Goal: Information Seeking & Learning: Compare options

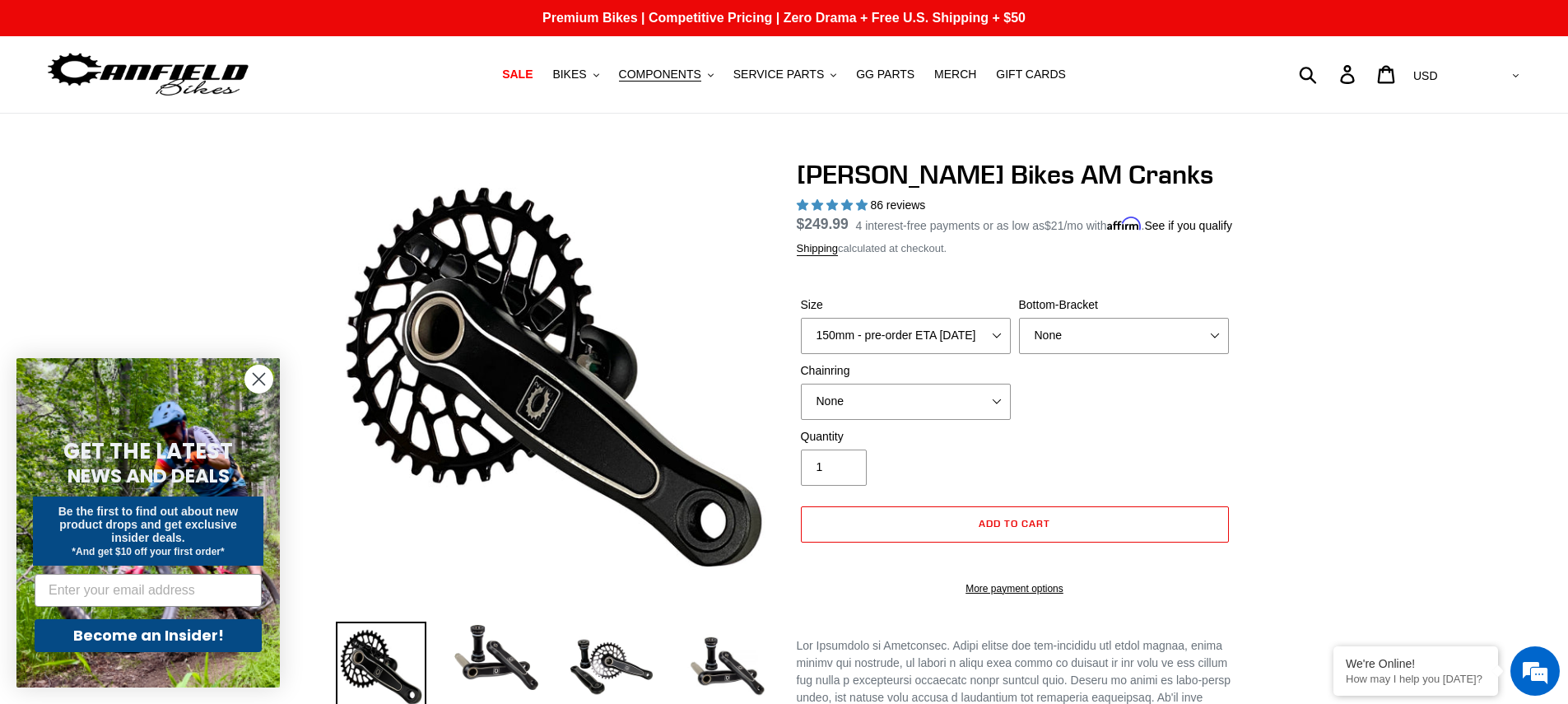
select select "160mm - pre-order ETA 9/30/25"
select select "highest-rating"
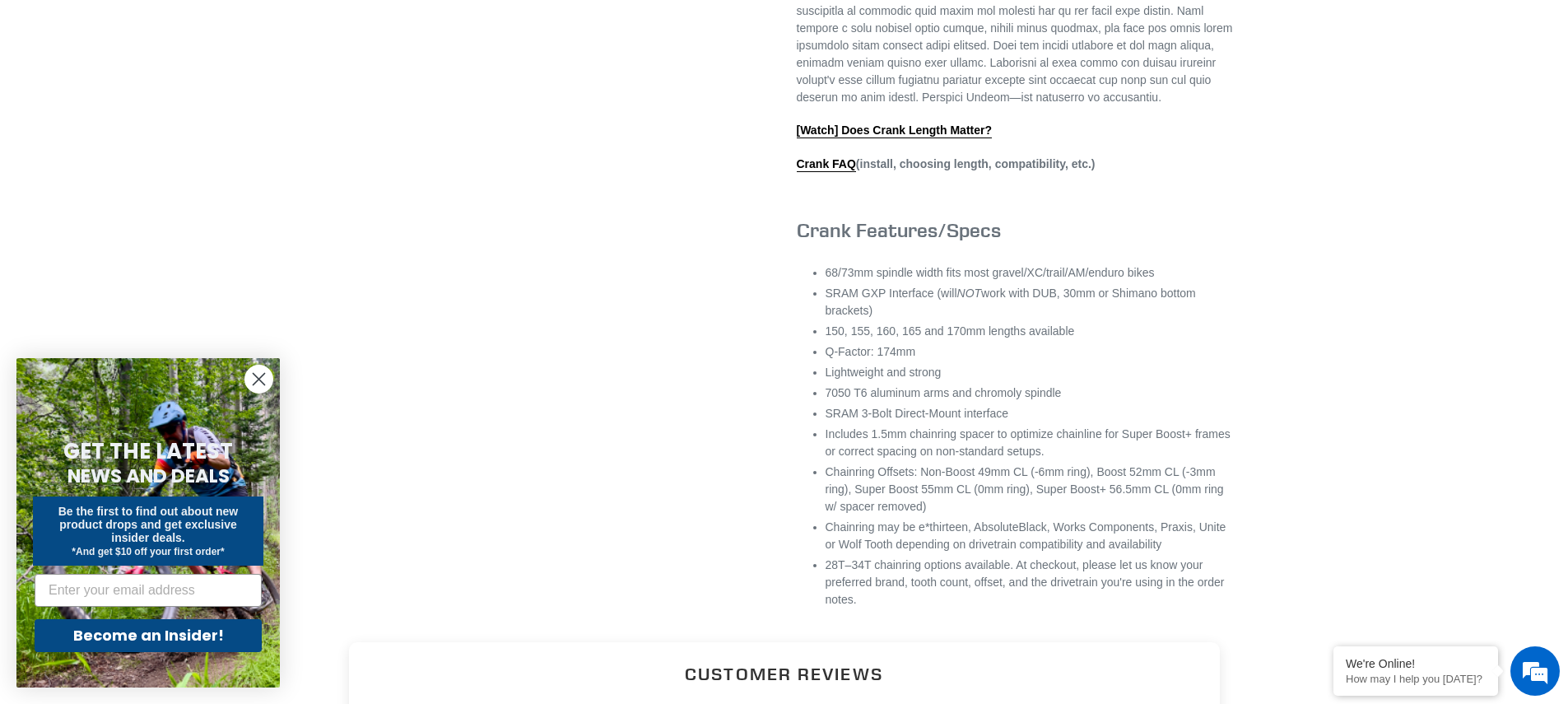
scroll to position [785, 0]
click at [842, 177] on link "Crank FAQ" at bounding box center [826, 169] width 59 height 15
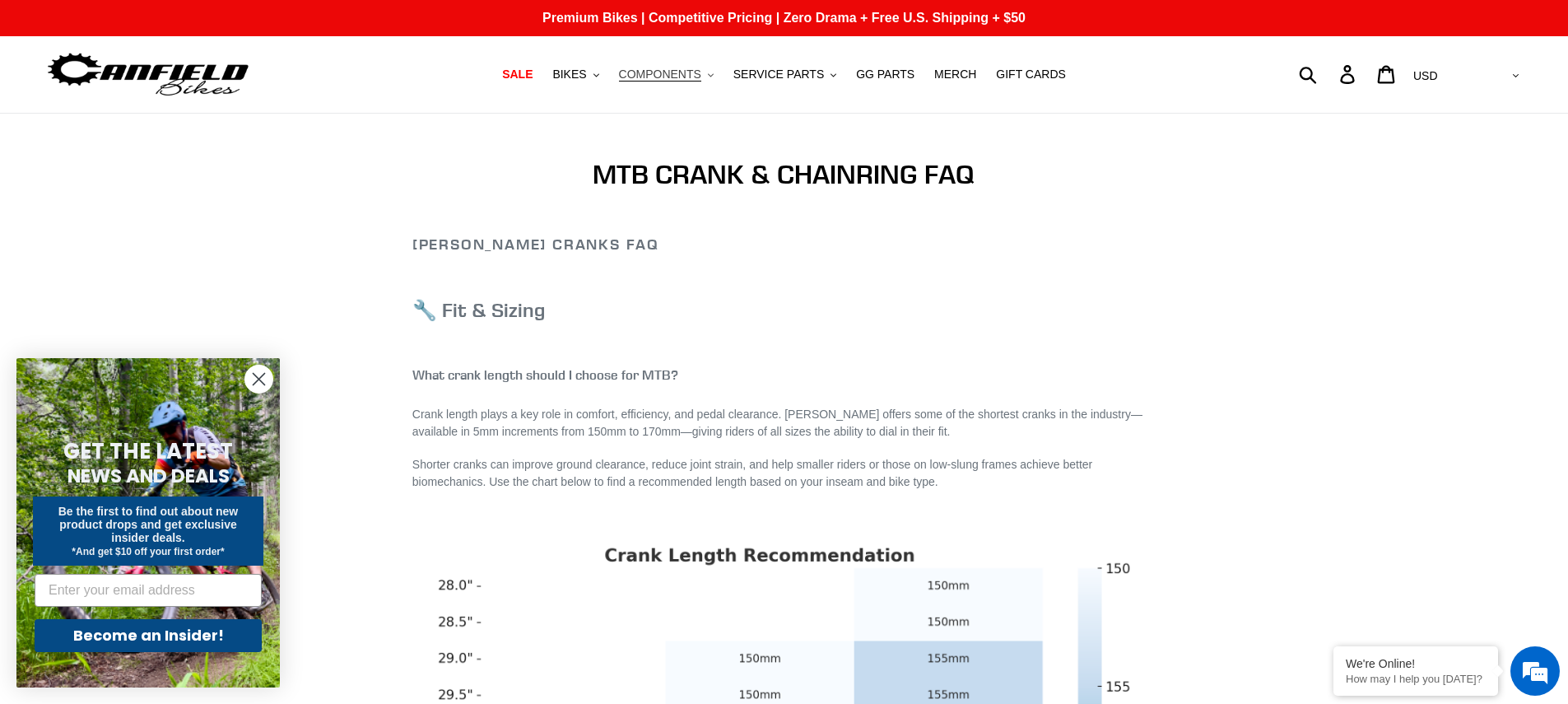
click at [682, 75] on span "COMPONENTS" at bounding box center [660, 74] width 82 height 14
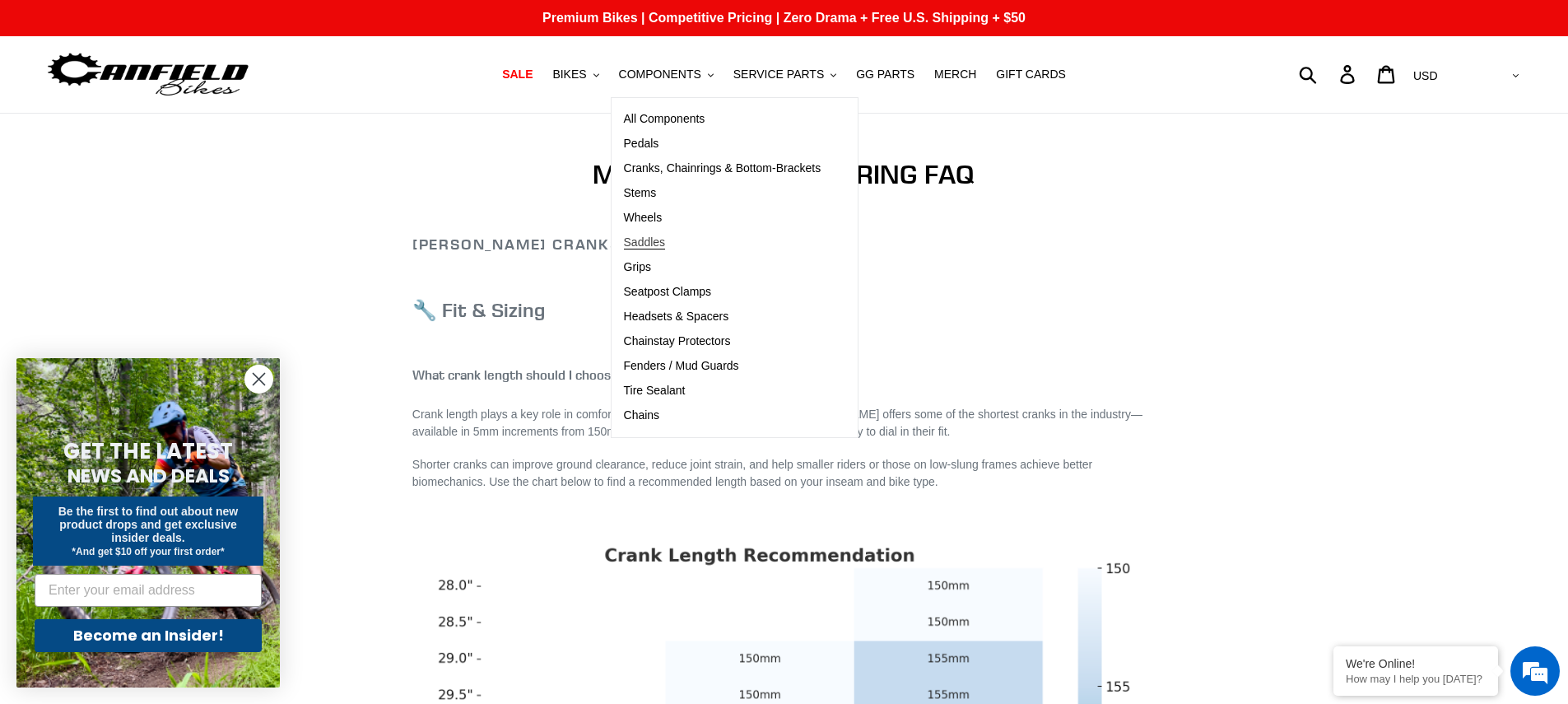
click at [653, 238] on span "Saddles" at bounding box center [645, 243] width 42 height 14
click at [656, 218] on span "Wheels" at bounding box center [643, 217] width 38 height 14
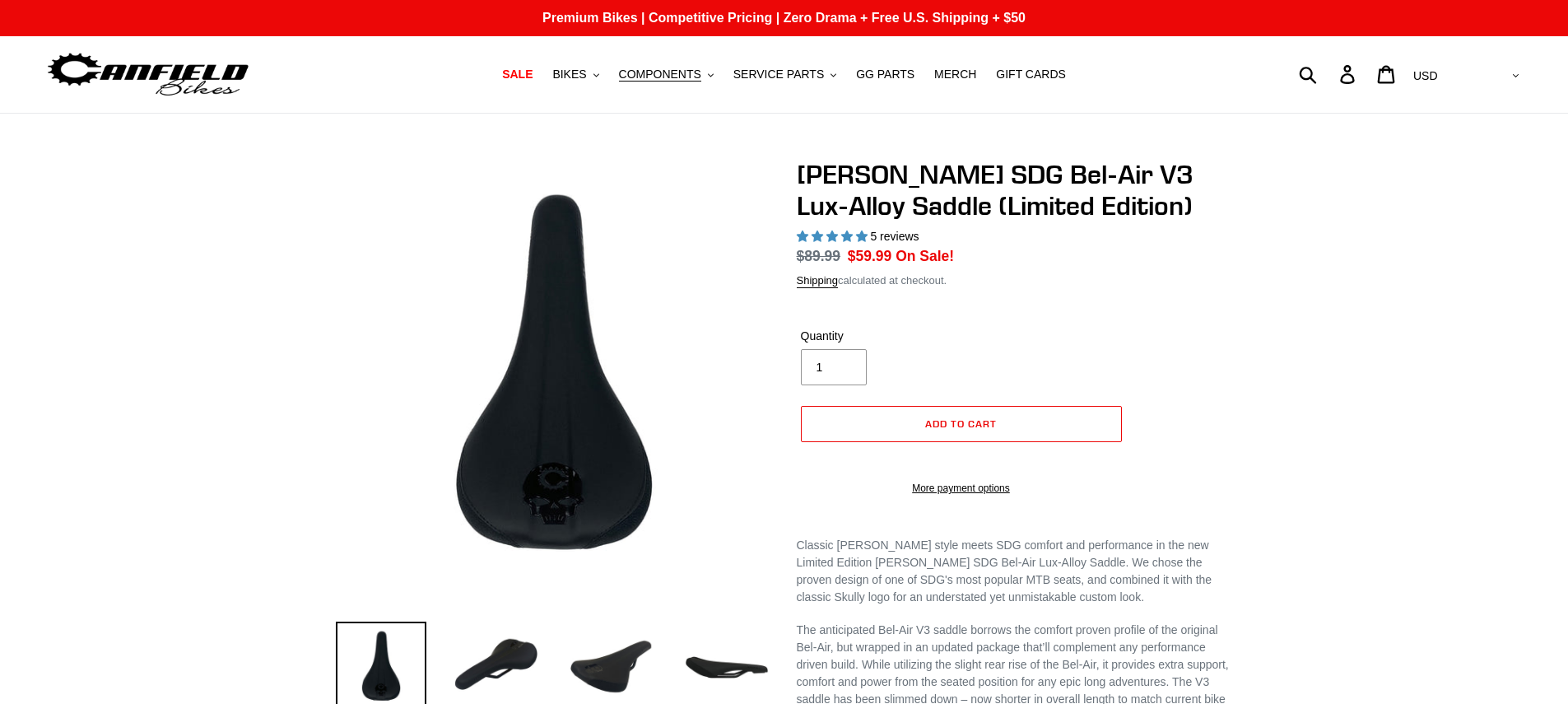
select select "highest-rating"
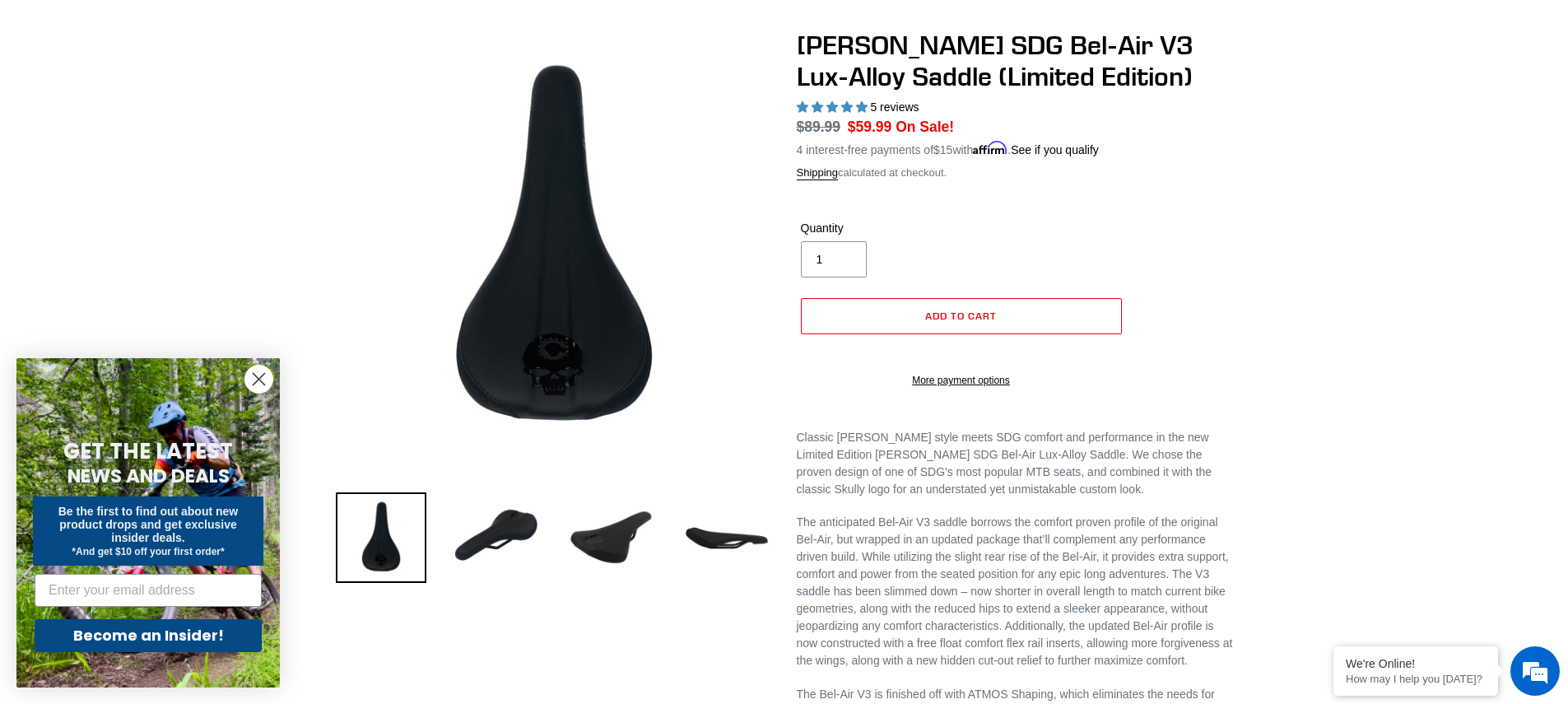
scroll to position [163, 0]
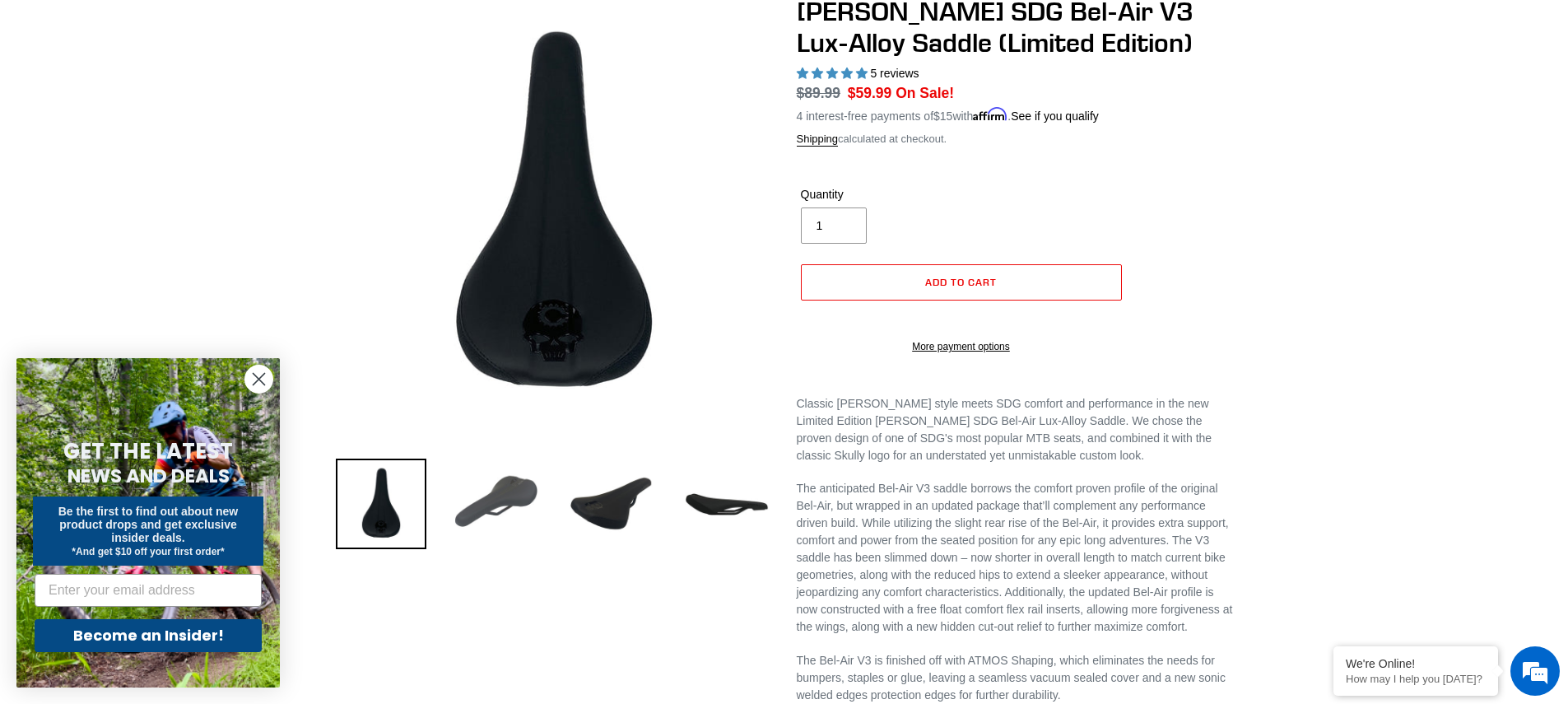
click at [522, 498] on img at bounding box center [497, 504] width 91 height 91
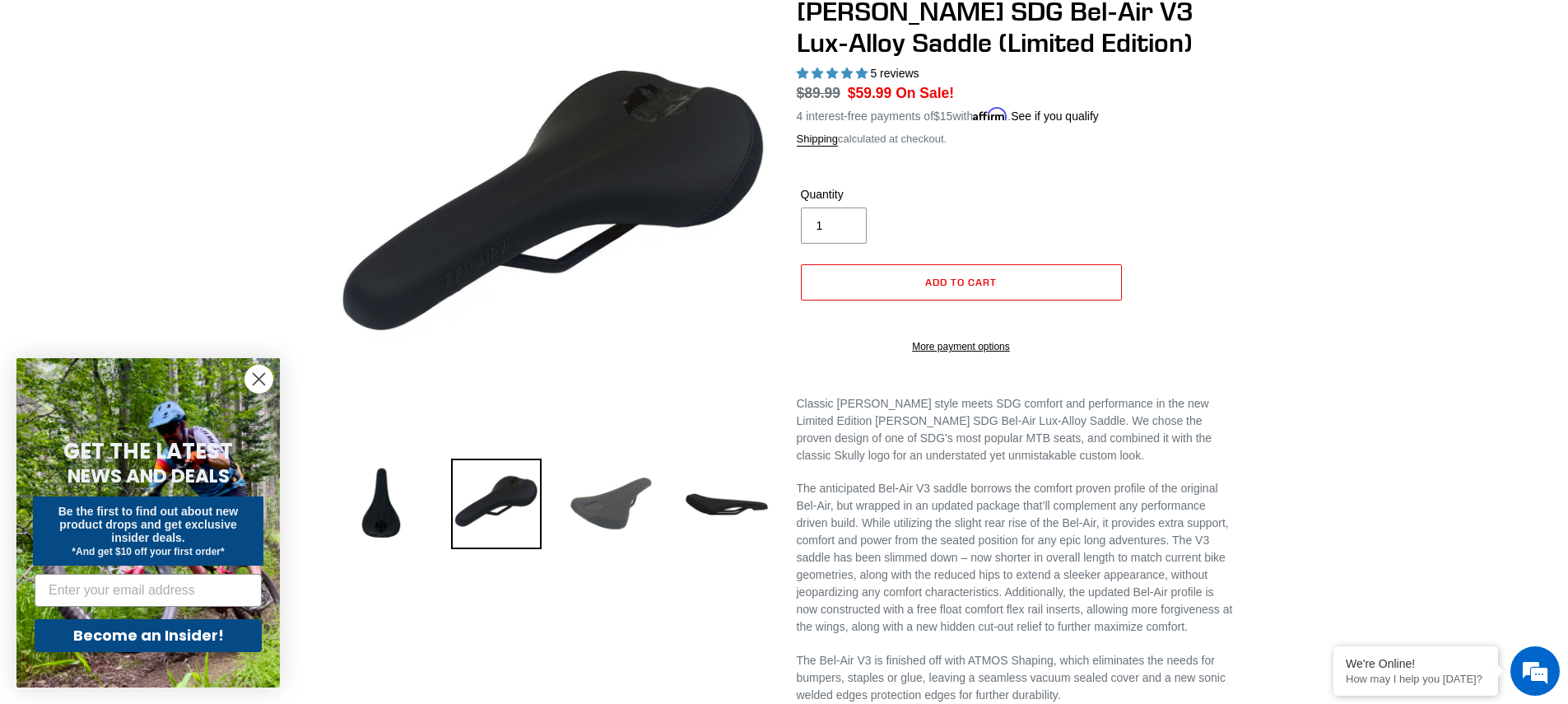
click at [595, 507] on img at bounding box center [612, 504] width 91 height 91
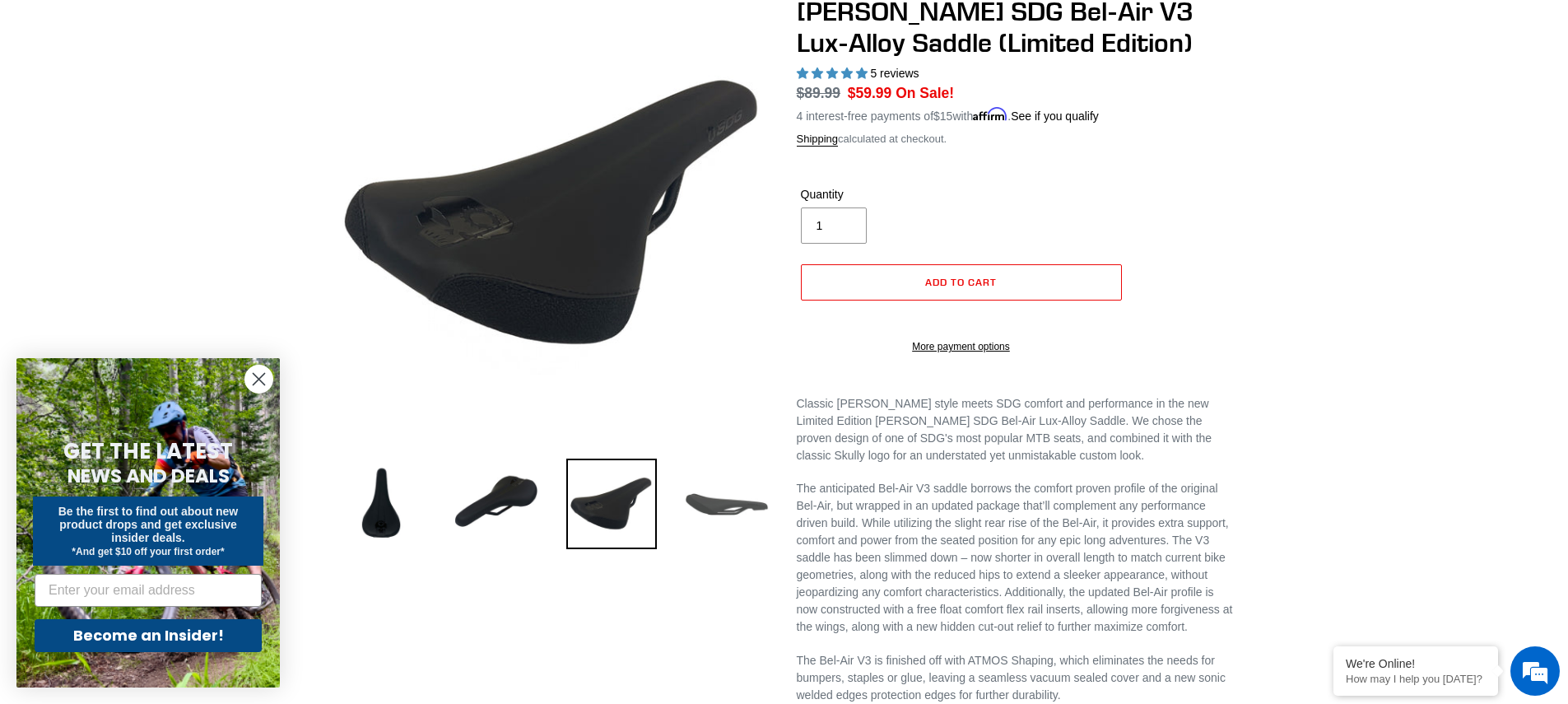
click at [712, 512] on img at bounding box center [727, 504] width 91 height 91
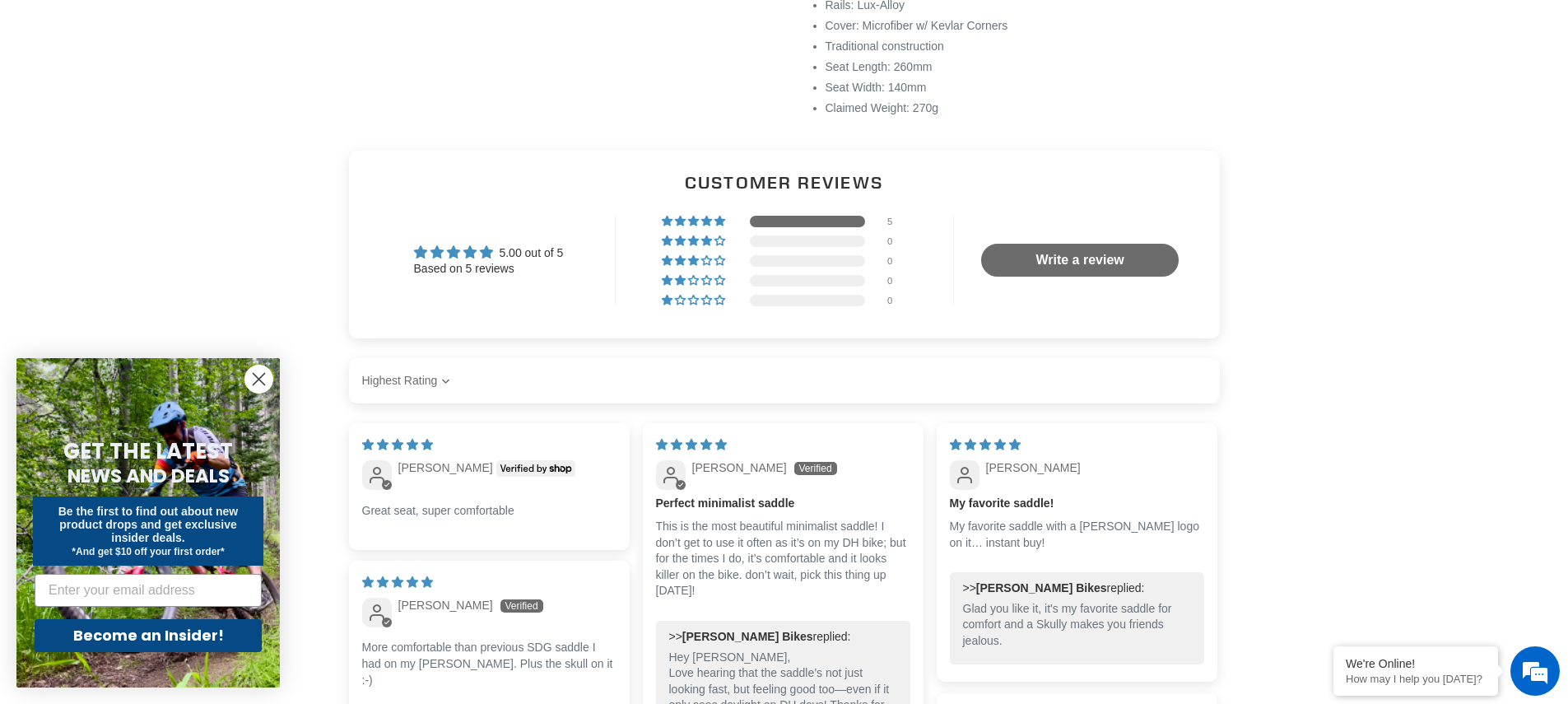
scroll to position [1453, 0]
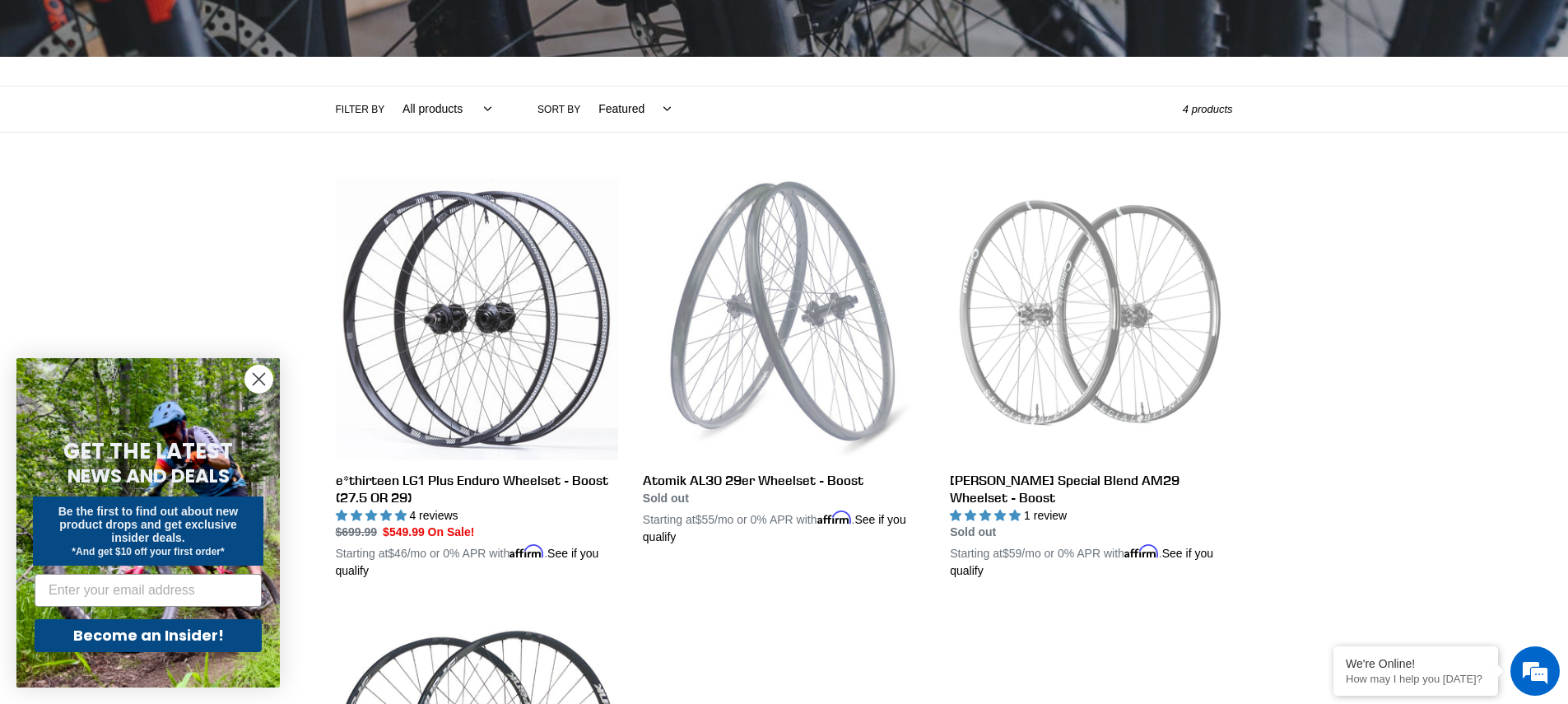
scroll to position [302, 0]
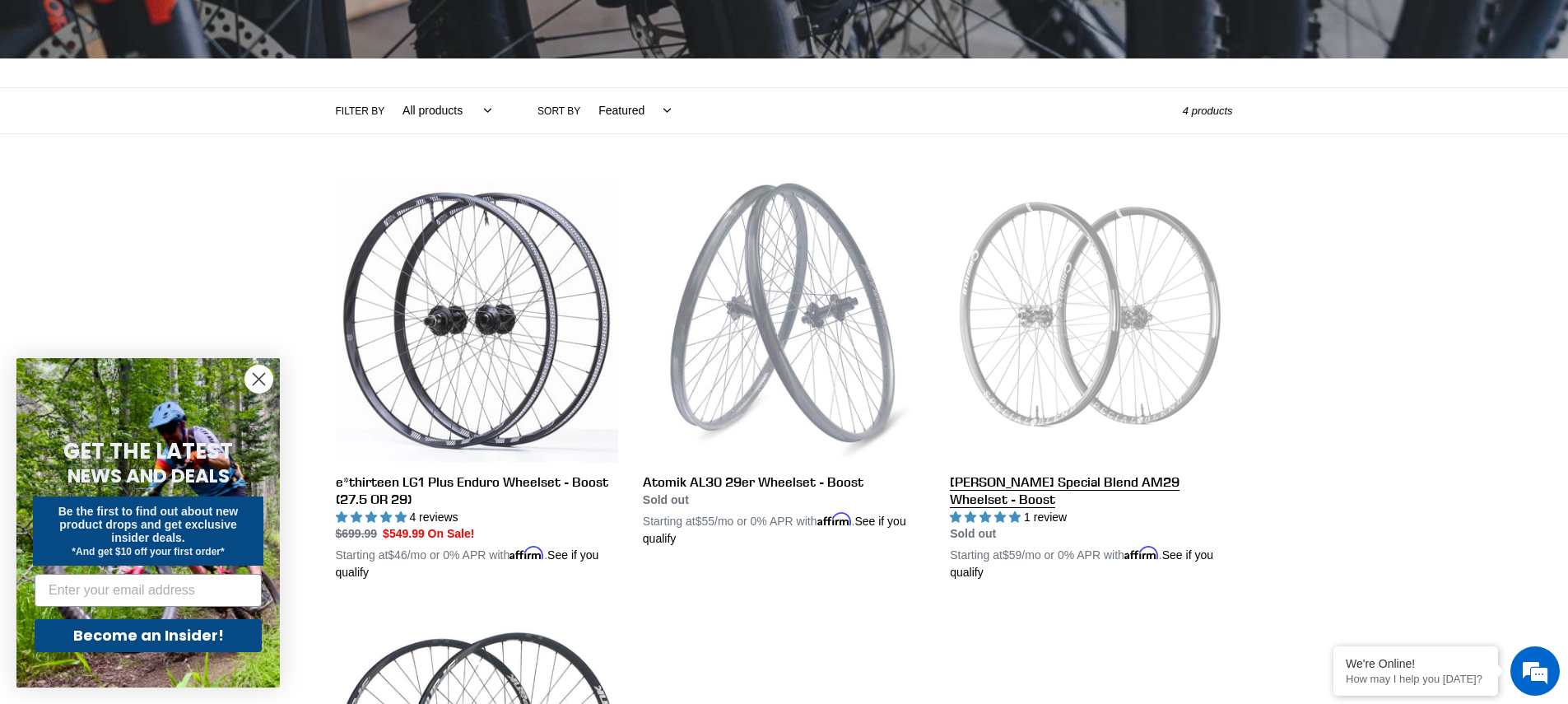
click at [1101, 273] on link "[PERSON_NAME] Special Blend AM29 Wheelset - Boost" at bounding box center [1090, 381] width 282 height 403
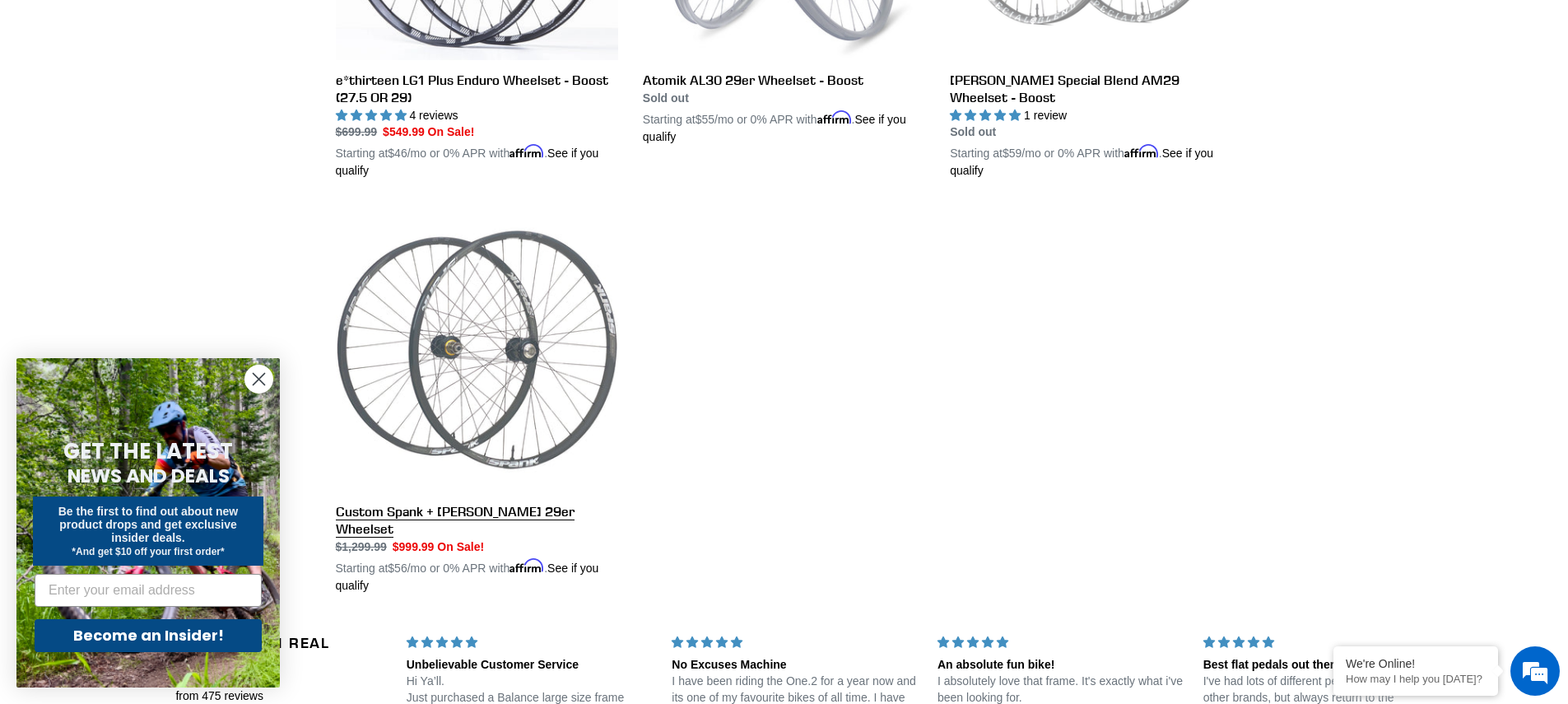
scroll to position [883, 0]
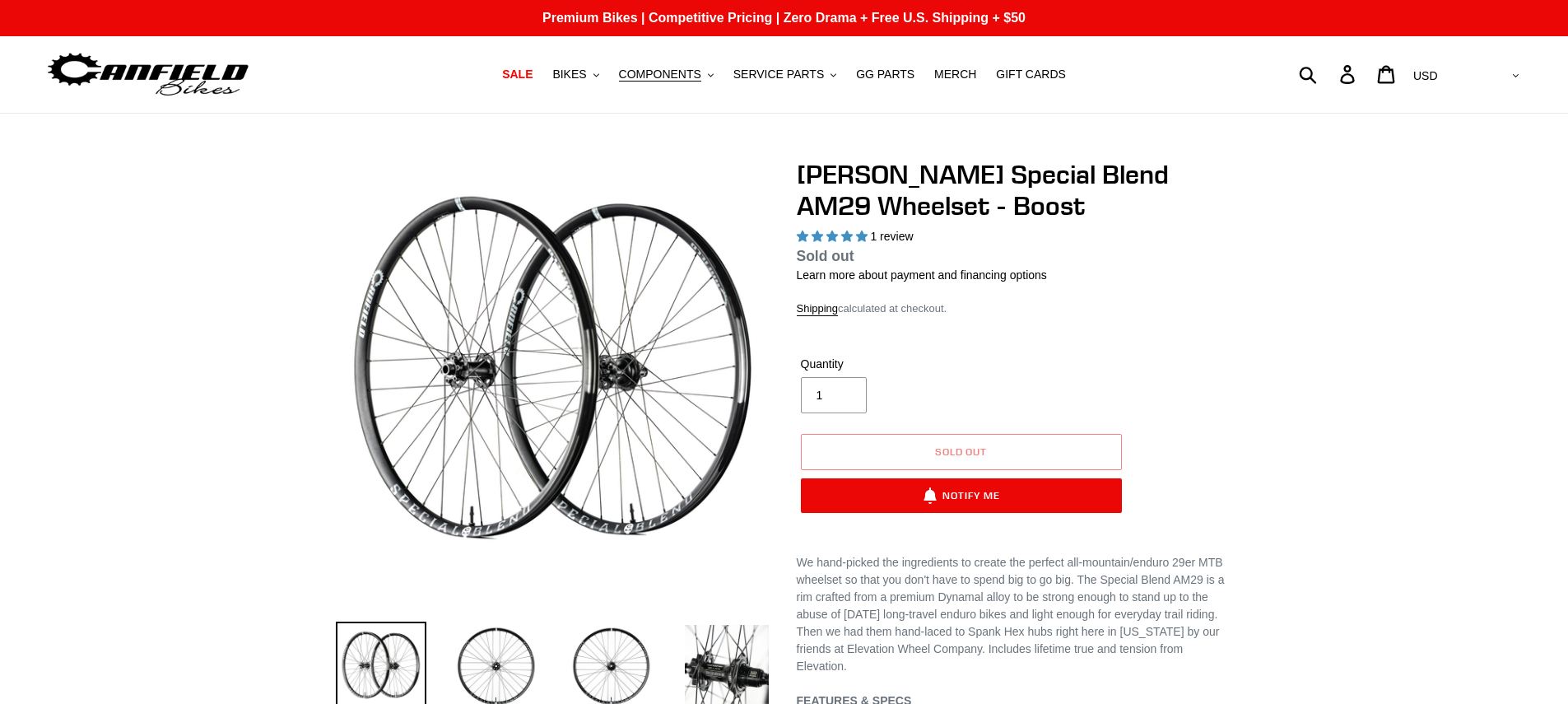
select select "highest-rating"
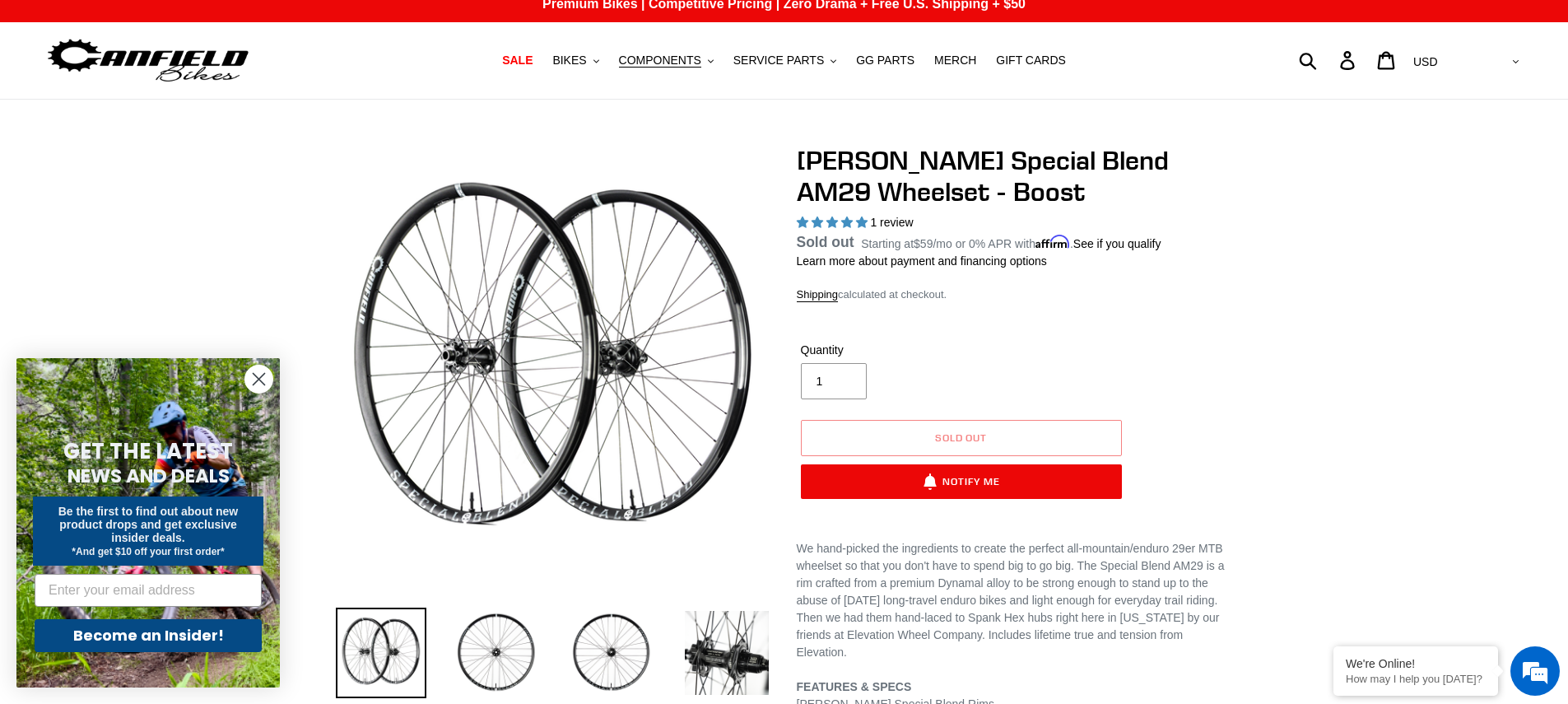
scroll to position [13, 0]
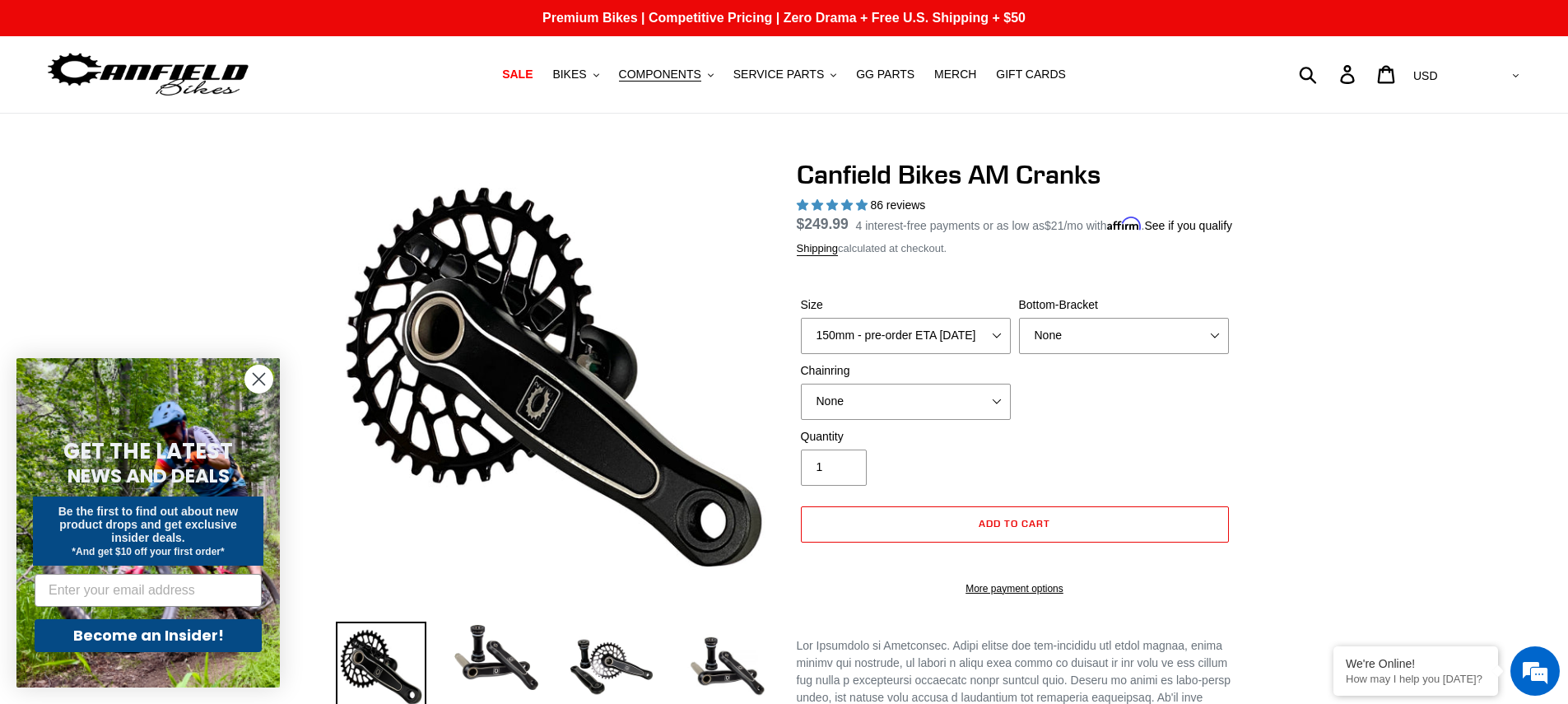
select select "160mm - pre-order ETA 9/30/25"
select select "highest-rating"
click at [713, 79] on icon ".cls-1{fill:#231f20}" at bounding box center [711, 75] width 6 height 6
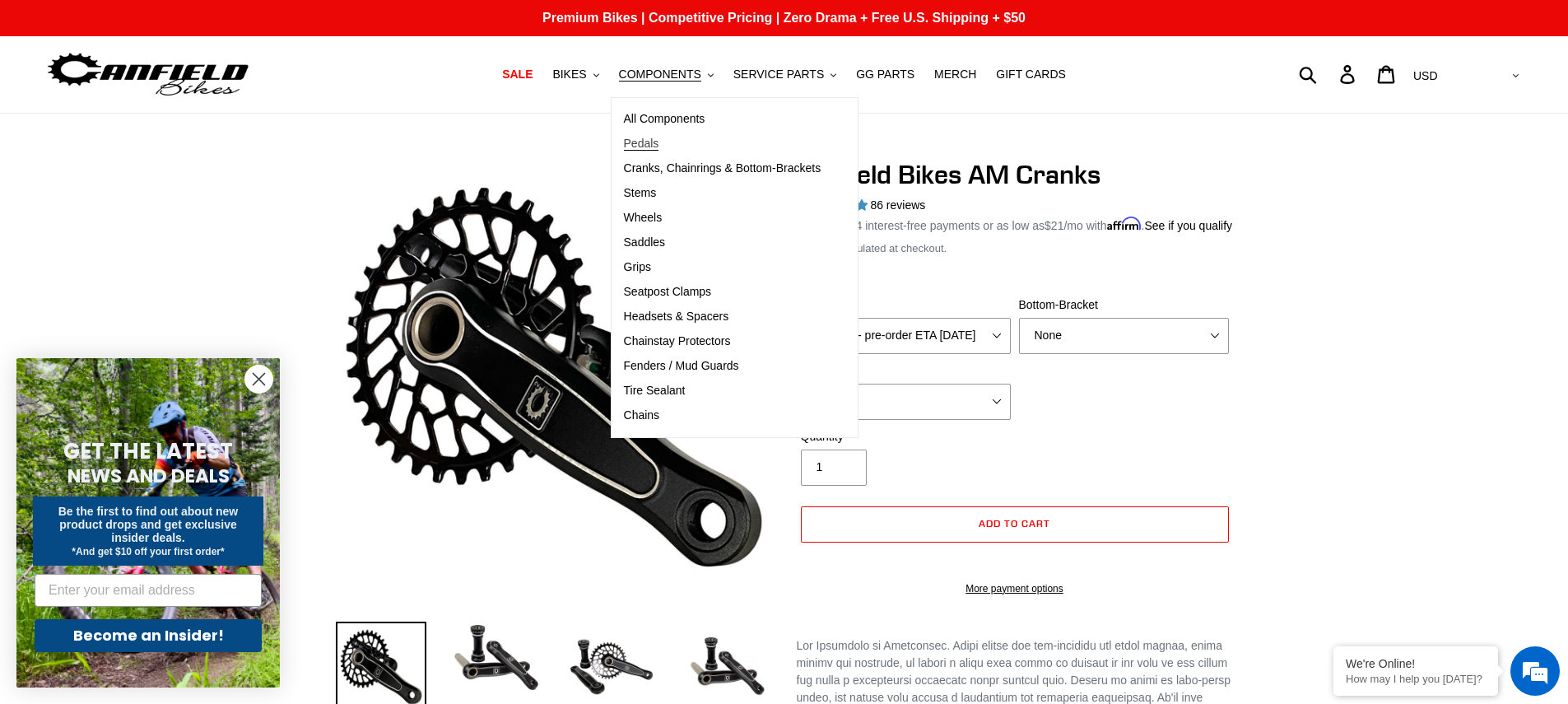
click at [654, 148] on span "Pedals" at bounding box center [642, 143] width 36 height 14
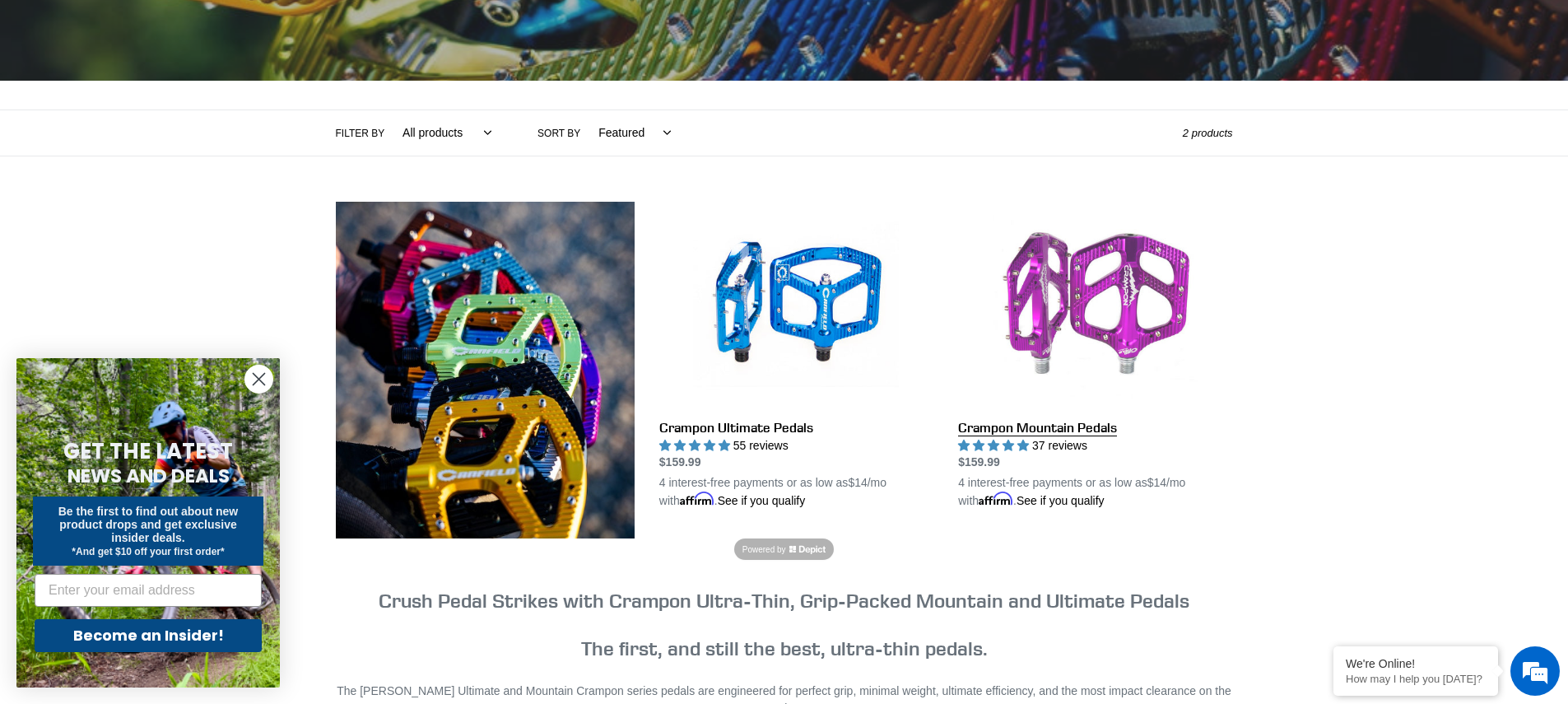
click at [1156, 323] on link "Crampon Mountain Pedals" at bounding box center [1095, 355] width 274 height 308
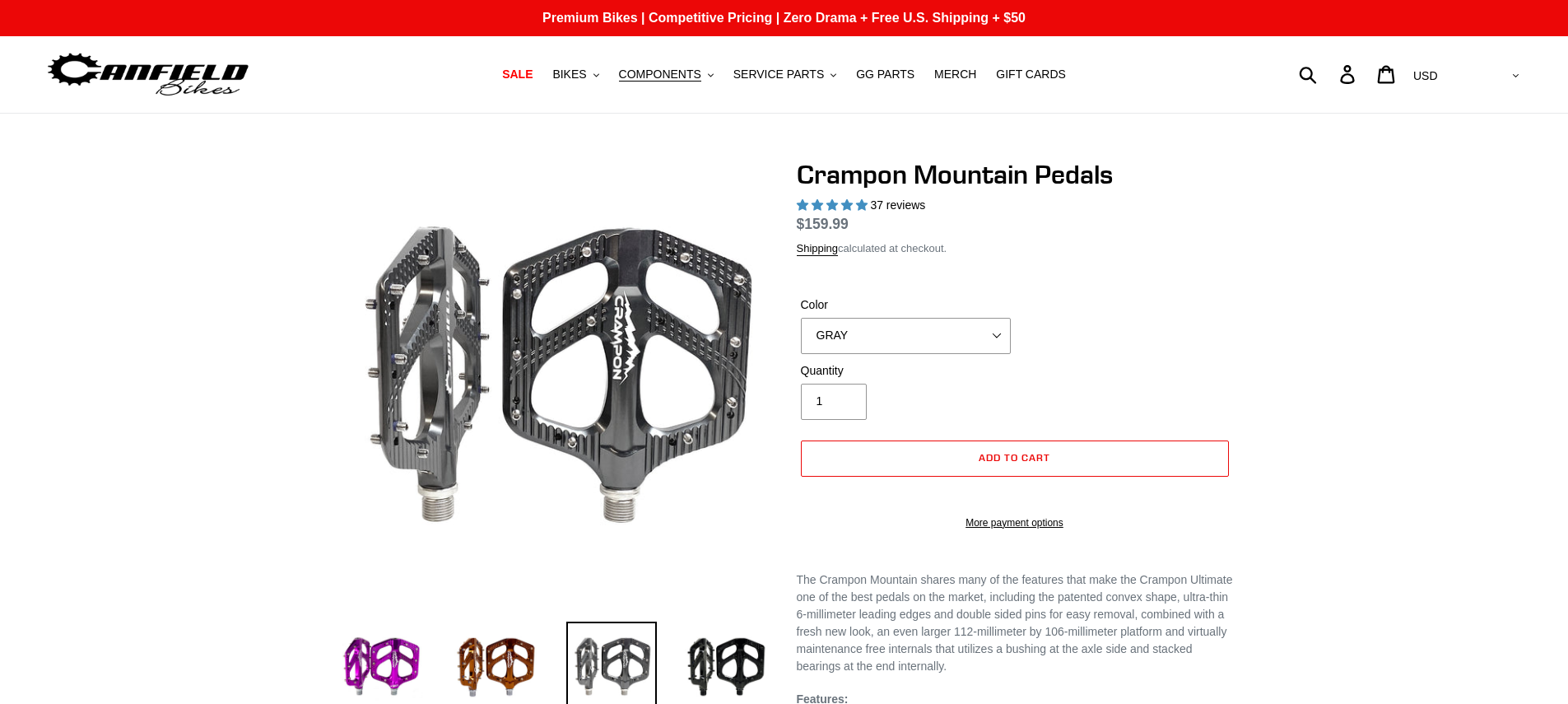
select select "highest-rating"
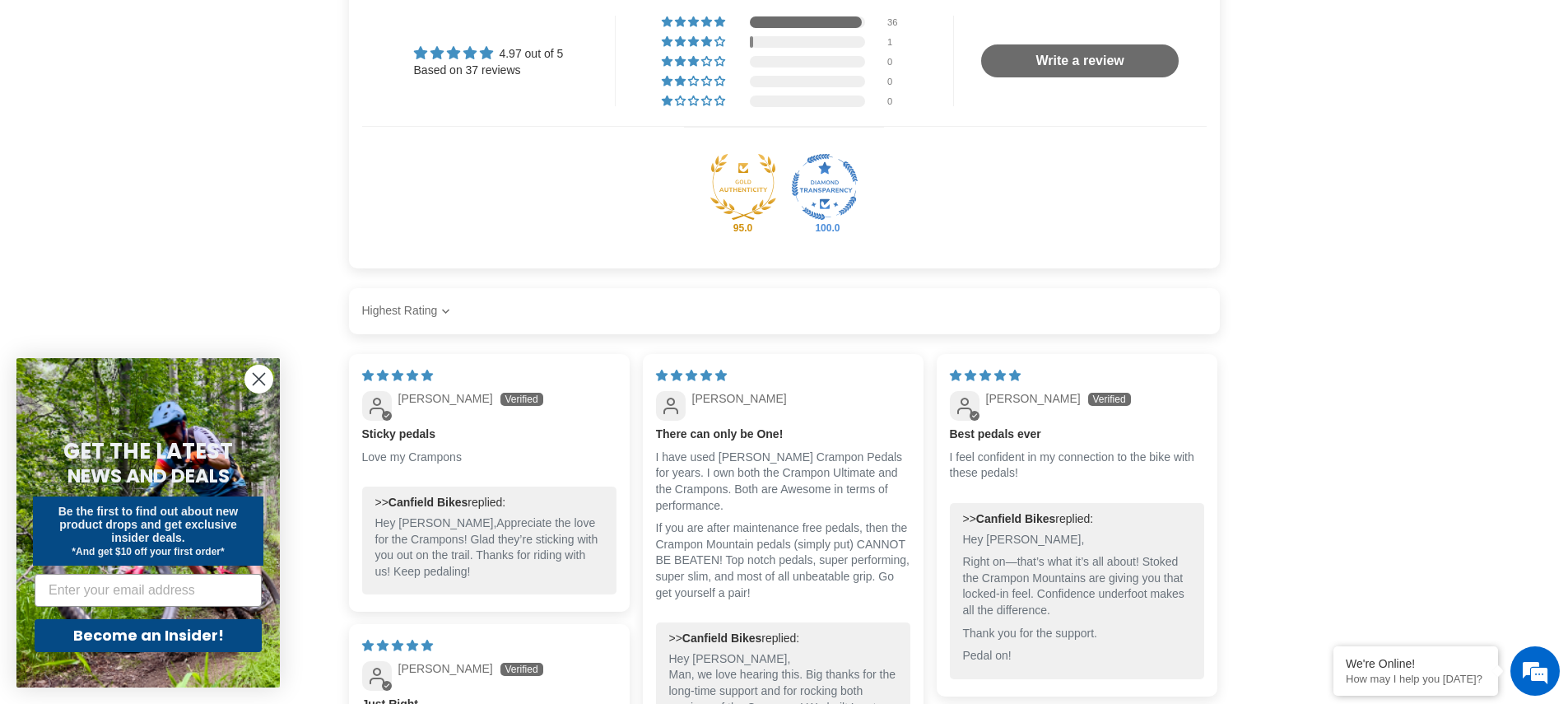
scroll to position [1087, 0]
click at [707, 45] on span "3% (1) reviews with 4 star rating" at bounding box center [707, 39] width 13 height 10
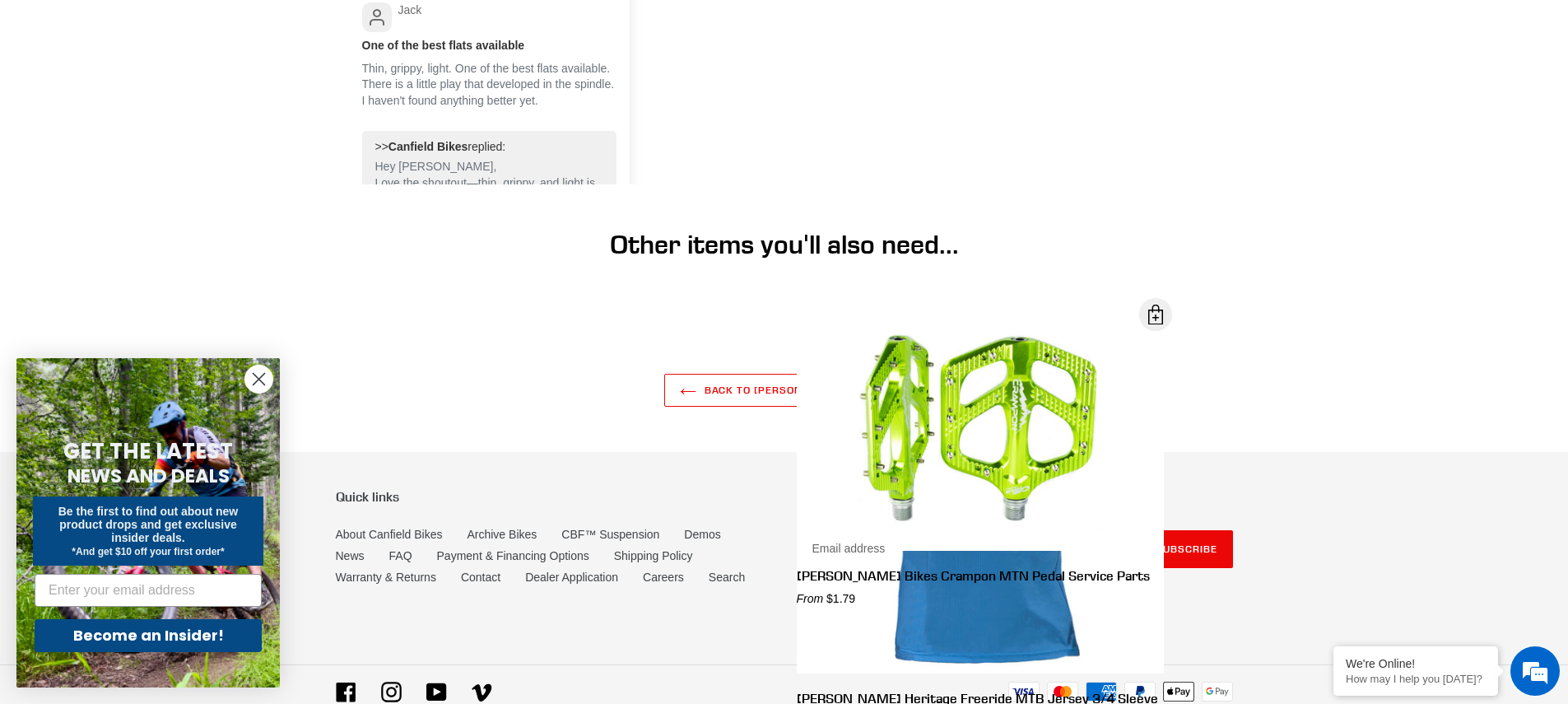
scroll to position [1510, 0]
